Goal: Information Seeking & Learning: Learn about a topic

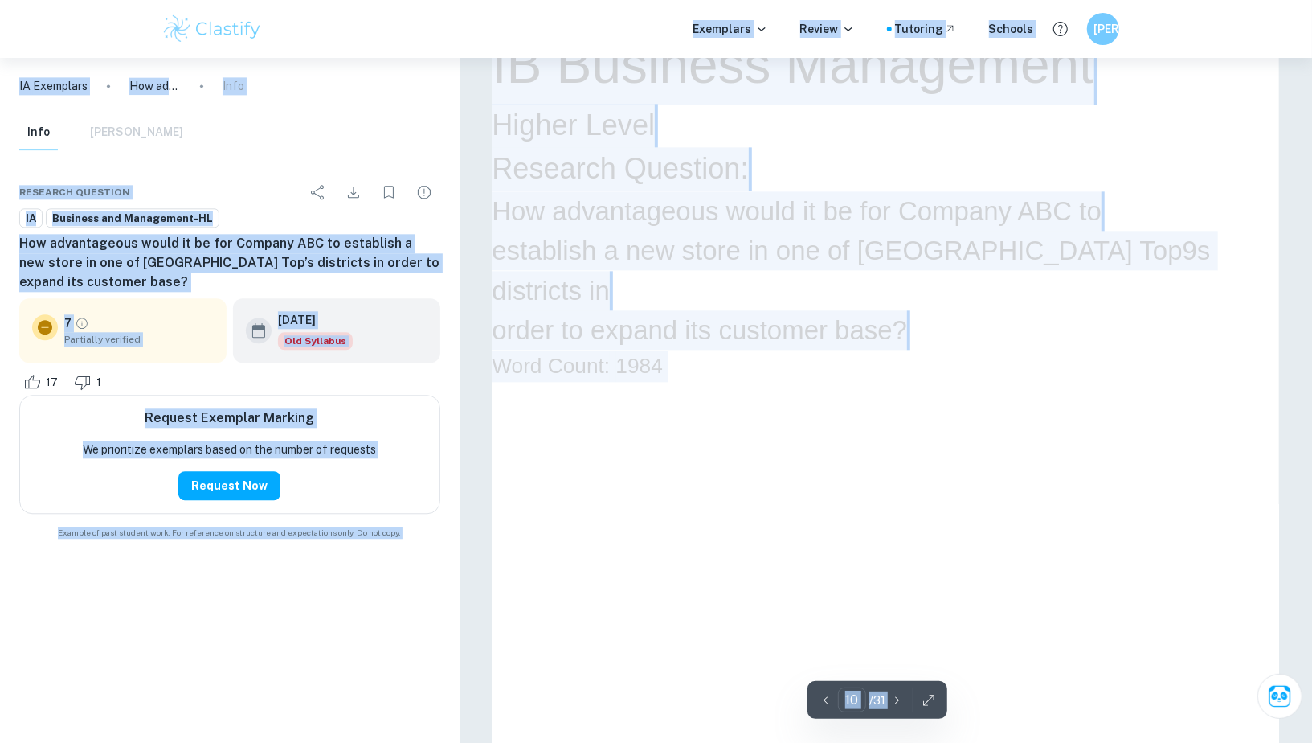
scroll to position [10227, 0]
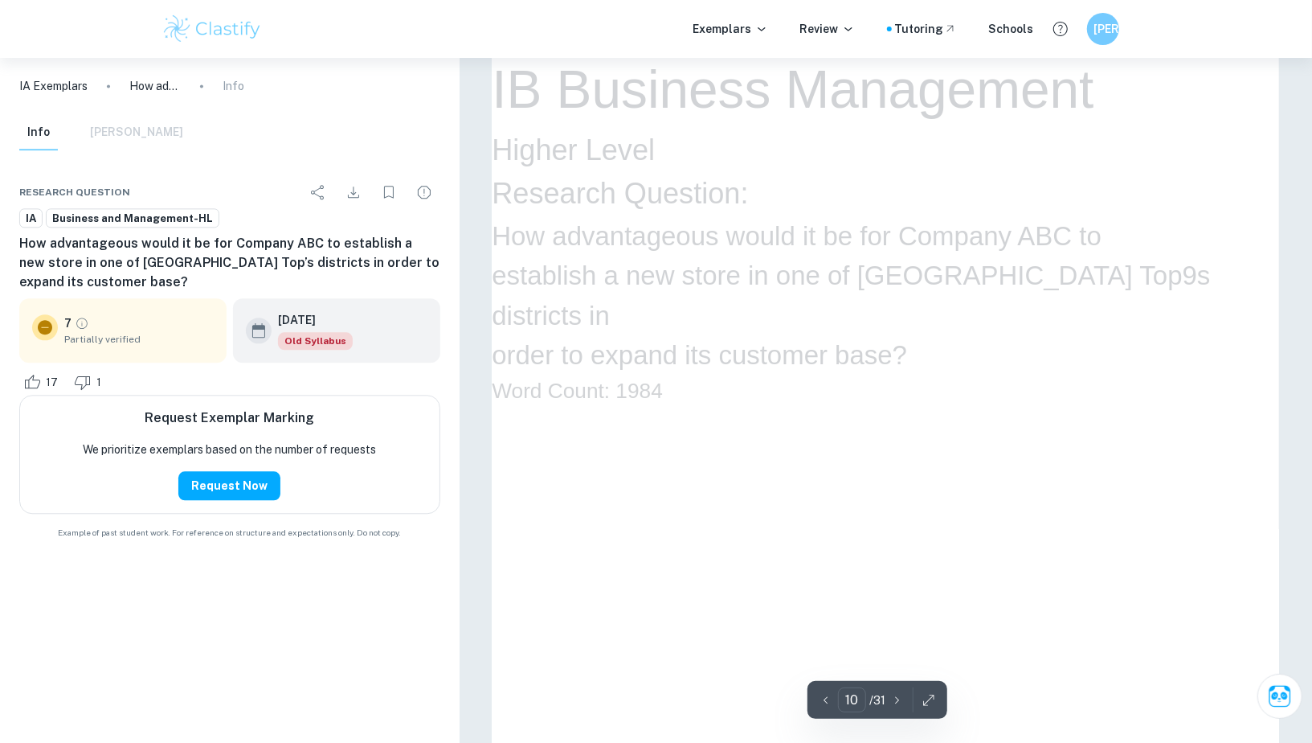
drag, startPoint x: 800, startPoint y: 186, endPoint x: 638, endPoint y: 240, distance: 170.3
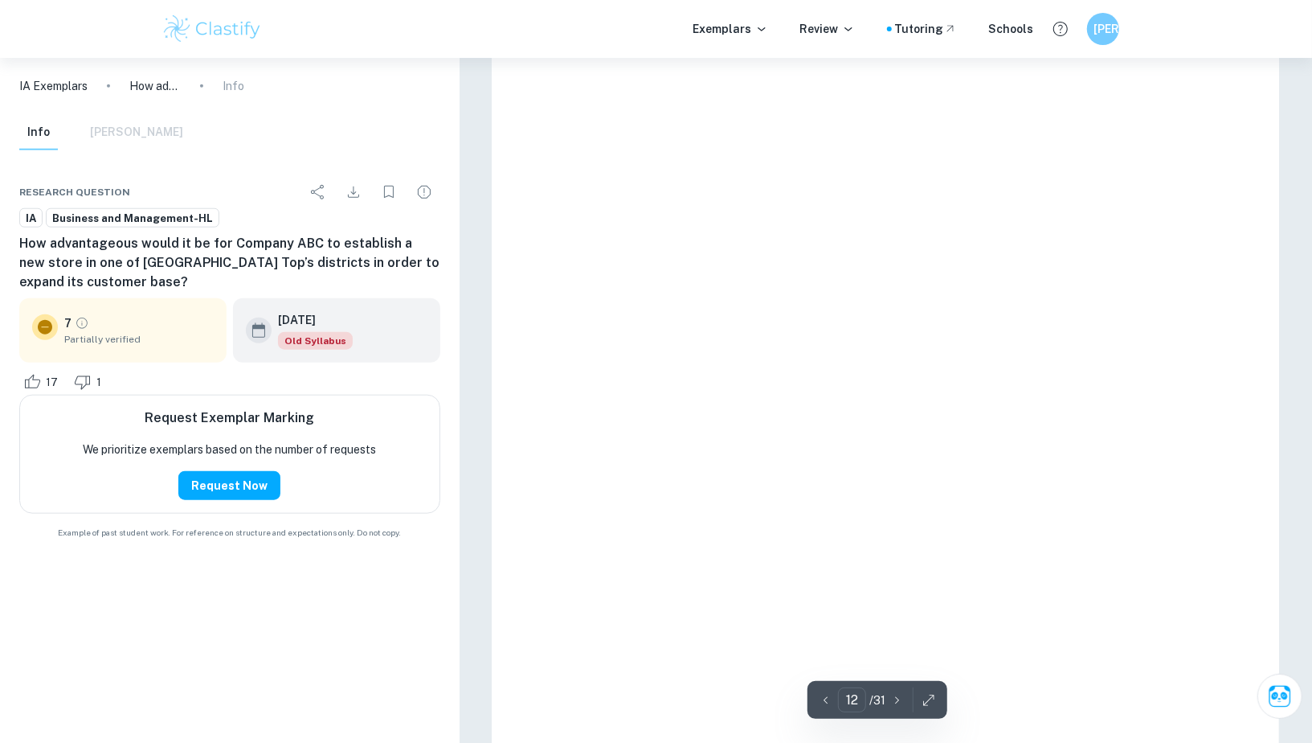
scroll to position [12705, 0]
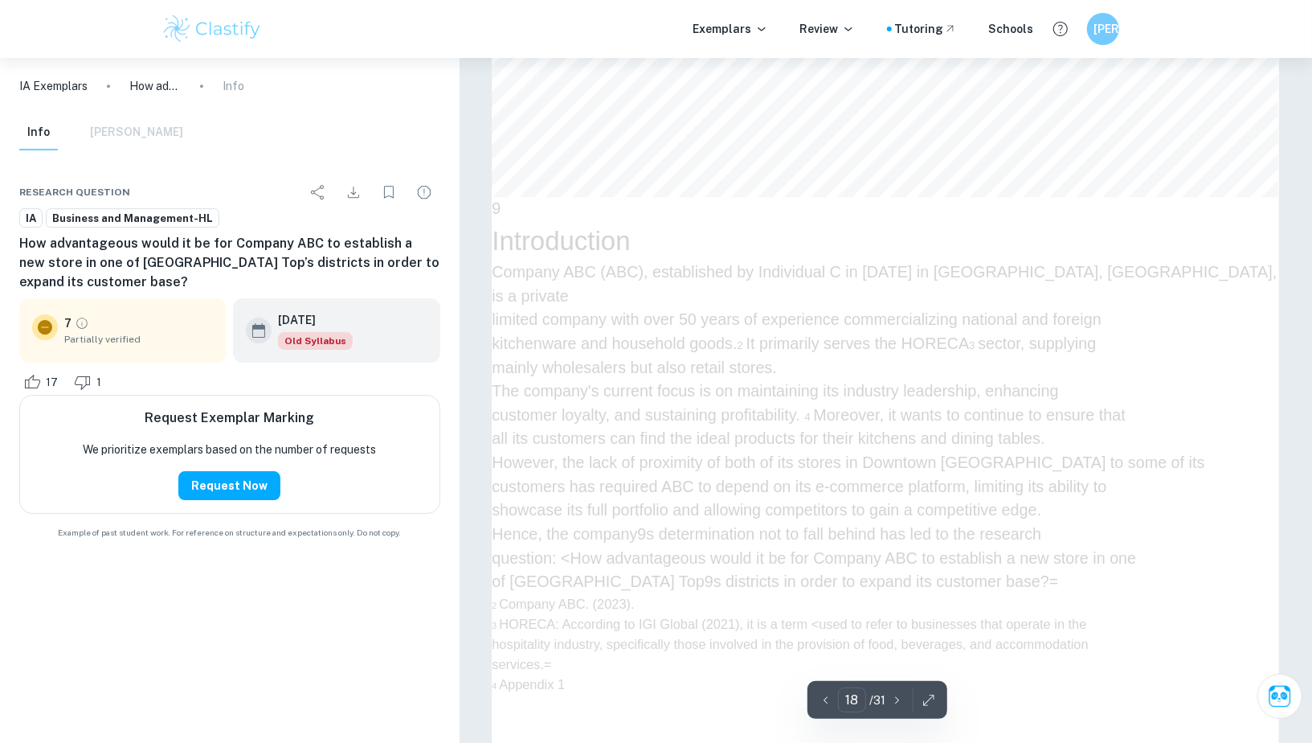
type input "17"
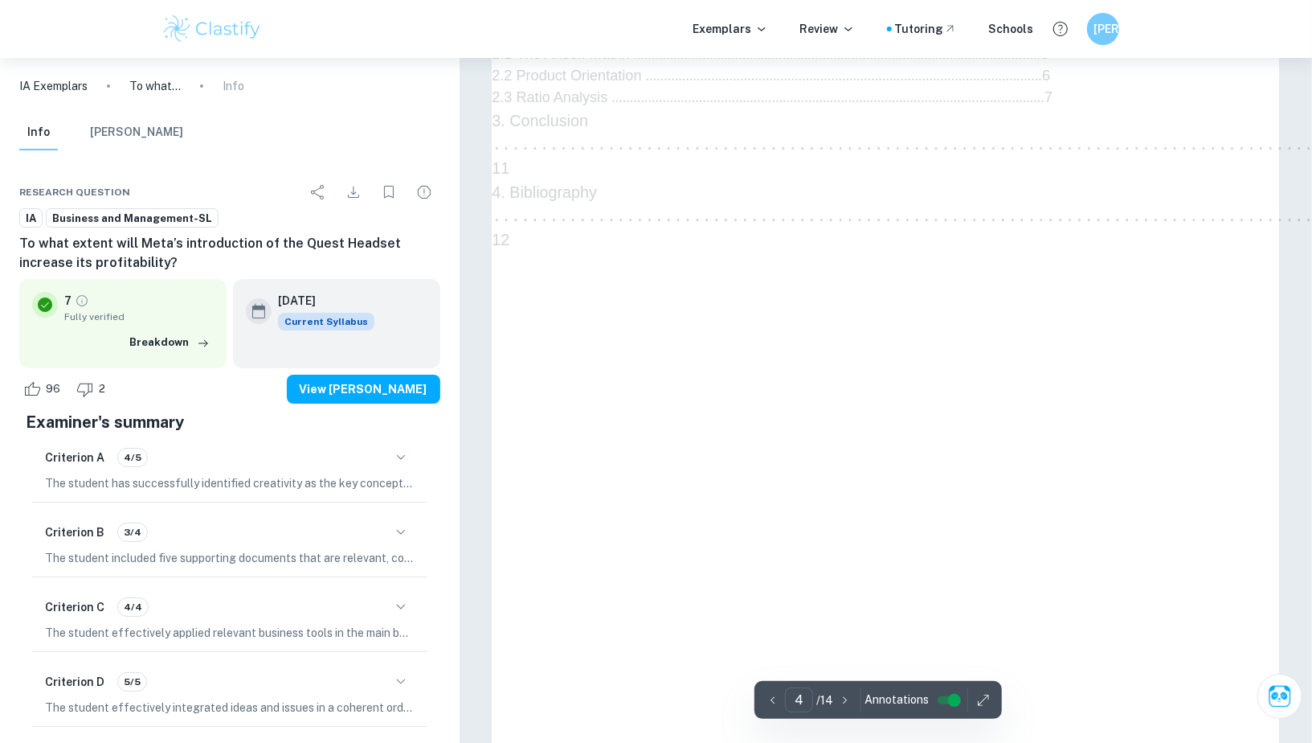
scroll to position [3611, 0]
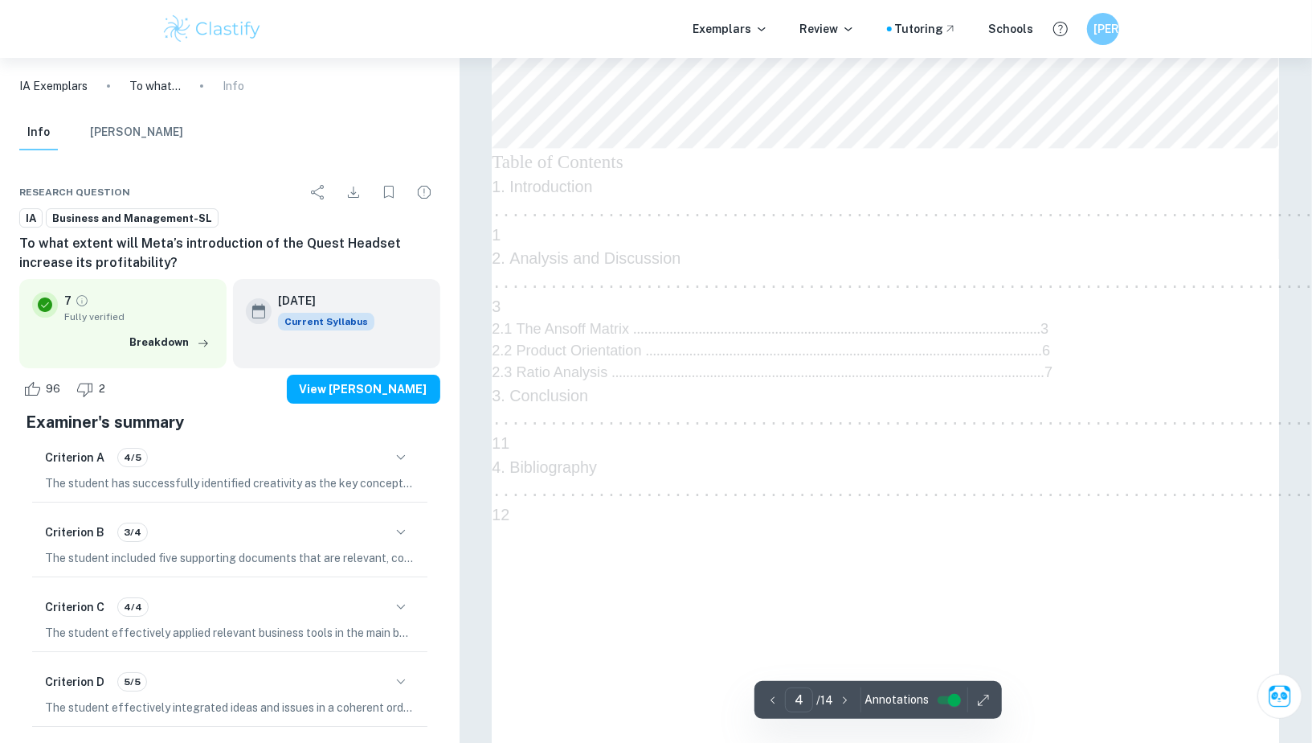
type input "3"
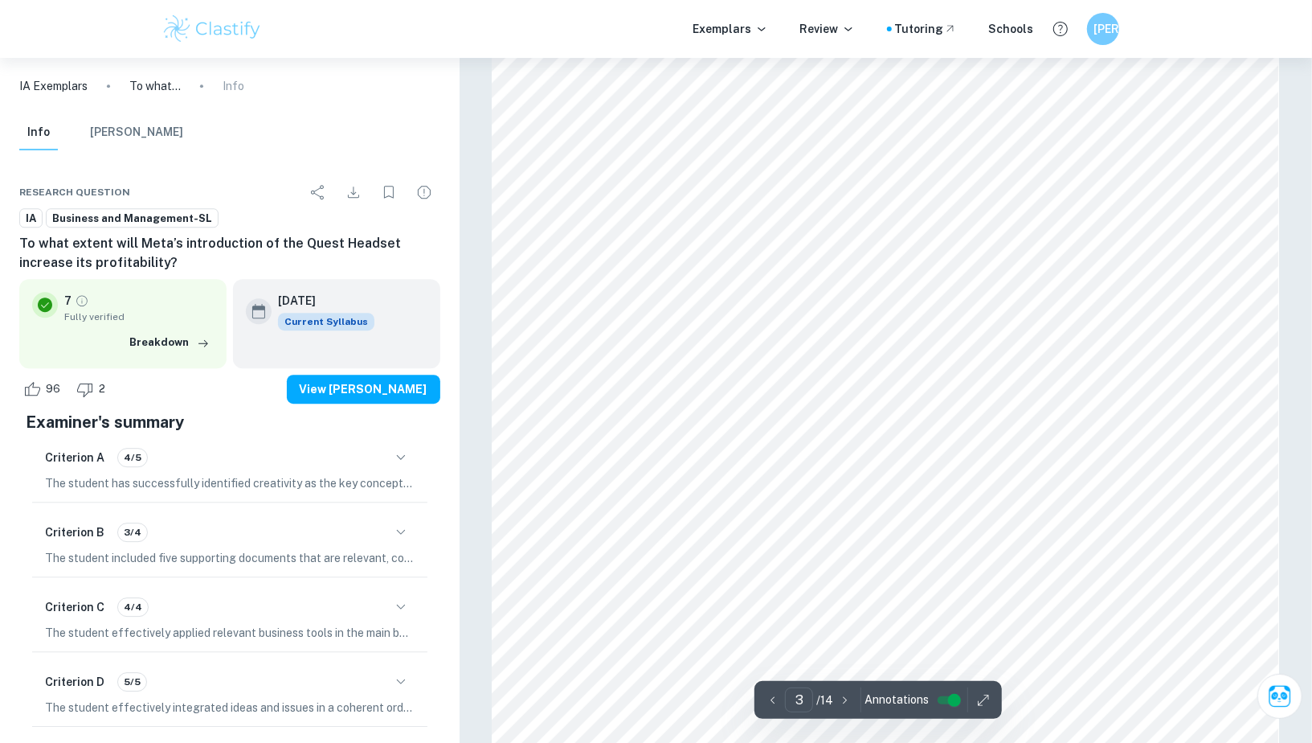
scroll to position [2736, 0]
